Goal: Task Accomplishment & Management: Manage account settings

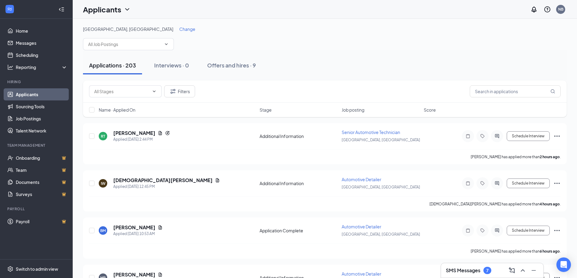
click at [368, 49] on div "[GEOGRAPHIC_DATA], [GEOGRAPHIC_DATA] Change" at bounding box center [325, 38] width 484 height 24
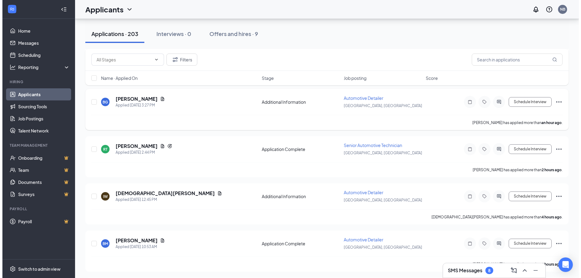
scroll to position [91, 0]
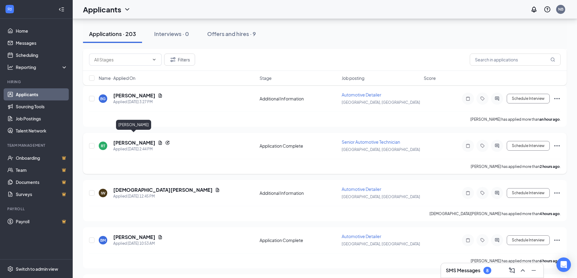
click at [128, 140] on h5 "[PERSON_NAME]" at bounding box center [134, 143] width 42 height 7
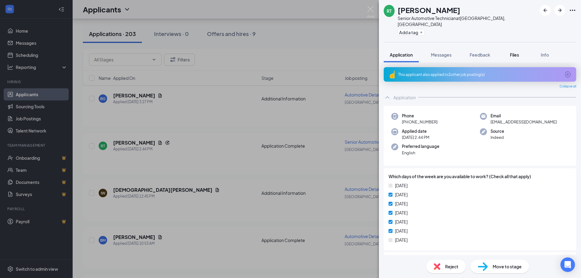
click at [517, 52] on span "Files" at bounding box center [514, 54] width 9 height 5
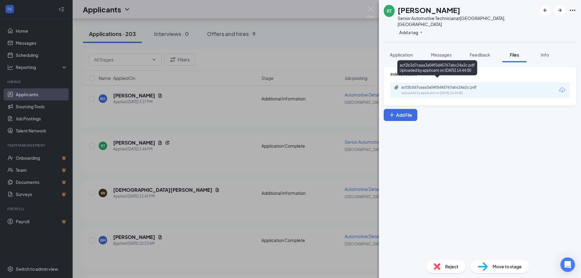
click at [446, 85] on div "acf2b3d7caaa3a04f5d45767abc24a2c.pdf" at bounding box center [444, 87] width 85 height 5
click at [436, 91] on div "Uploaded by applicant on Oct 15, 2025 at 14:44:00" at bounding box center [447, 93] width 91 height 5
click at [371, 11] on img at bounding box center [371, 12] width 8 height 12
